Goal: Task Accomplishment & Management: Use online tool/utility

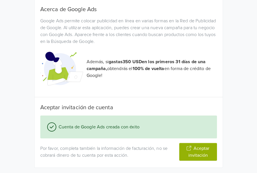
scroll to position [106, 0]
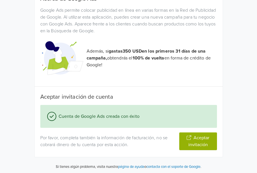
click at [194, 141] on button "Aceptar invitación" at bounding box center [198, 141] width 38 height 18
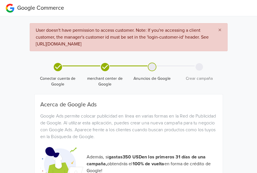
click at [220, 28] on span "×" at bounding box center [219, 30] width 3 height 8
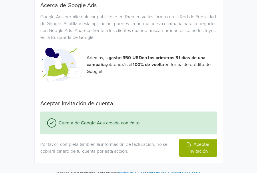
scroll to position [67, 0]
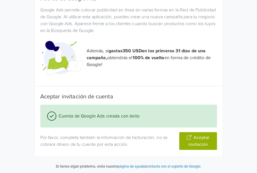
click at [197, 140] on button "Aceptar invitación" at bounding box center [198, 141] width 38 height 18
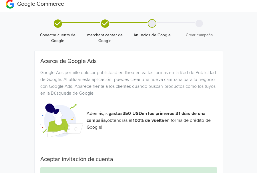
scroll to position [0, 0]
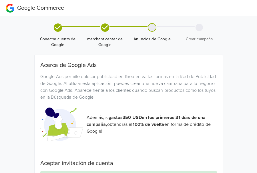
drag, startPoint x: 0, startPoint y: 106, endPoint x: 2, endPoint y: 133, distance: 27.2
click at [2, 133] on div "Google Commerce Conectar cuenta de Google merchant center de Google Anuncios de…" at bounding box center [128, 124] width 257 height 248
